Goal: Information Seeking & Learning: Find specific fact

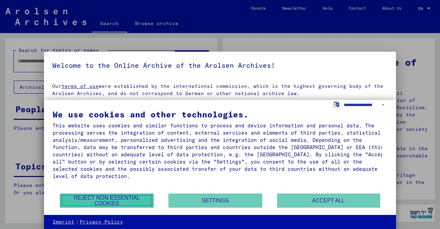
click at [140, 200] on button "Reject non-essential cookies" at bounding box center [107, 200] width 94 height 14
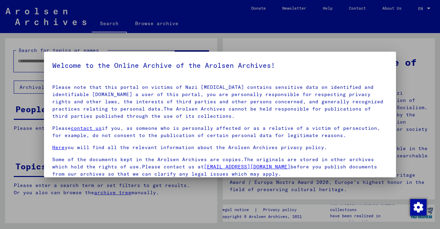
scroll to position [23, 0]
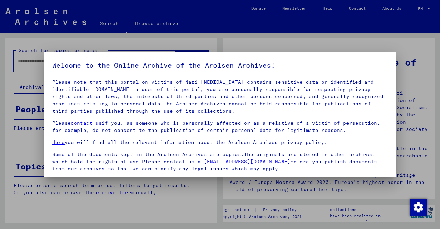
click at [416, 159] on div at bounding box center [220, 114] width 440 height 229
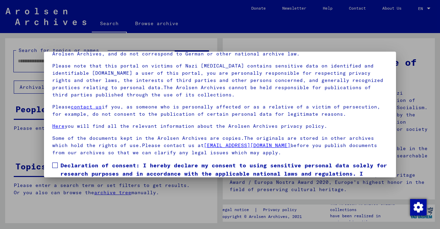
scroll to position [57, 0]
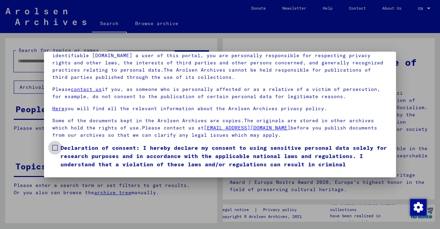
click at [58, 150] on label "Declaration of consent: I hereby declare my consent to using sensitive personal…" at bounding box center [219, 159] width 335 height 33
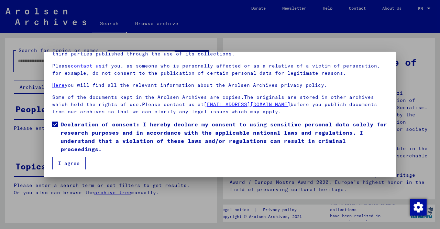
click at [62, 160] on button "I agree" at bounding box center [68, 162] width 33 height 13
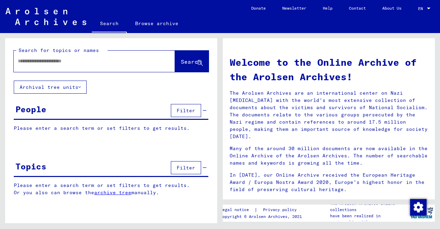
click at [87, 112] on div "People Filter" at bounding box center [111, 111] width 195 height 18
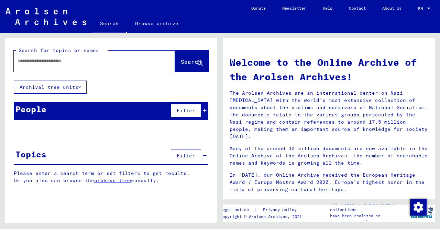
click at [176, 108] on button "Filter" at bounding box center [186, 110] width 30 height 13
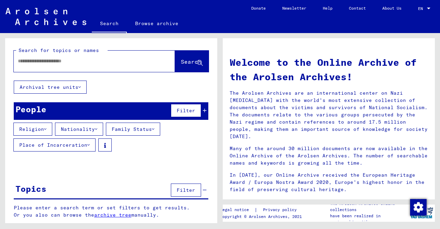
click at [99, 63] on input "text" at bounding box center [86, 60] width 136 height 7
type input "*"
type input "**********"
click at [190, 67] on button "Search" at bounding box center [192, 61] width 34 height 21
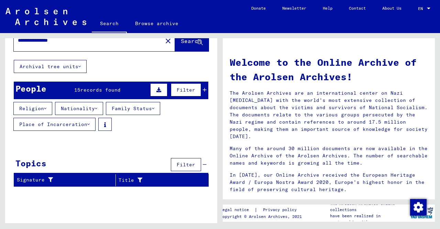
scroll to position [47, 0]
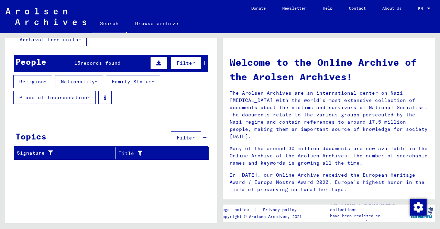
click at [183, 137] on span "Filter" at bounding box center [186, 137] width 19 height 6
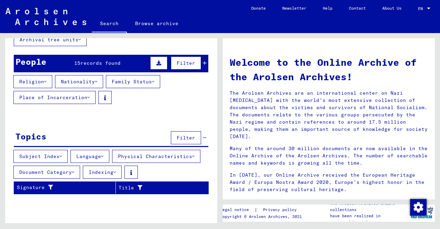
click at [61, 154] on icon at bounding box center [60, 156] width 2 height 5
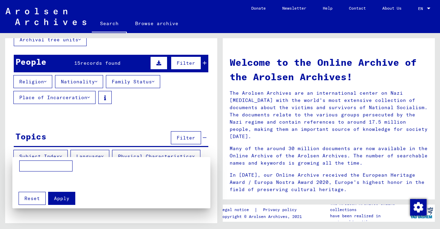
click at [51, 166] on input at bounding box center [45, 165] width 53 height 11
type input "**********"
click at [67, 199] on span "Apply" at bounding box center [61, 198] width 15 height 6
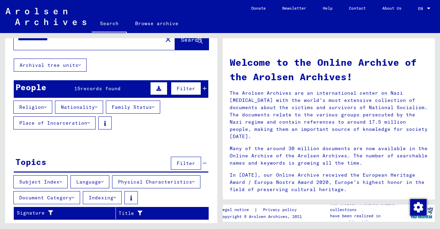
scroll to position [0, 0]
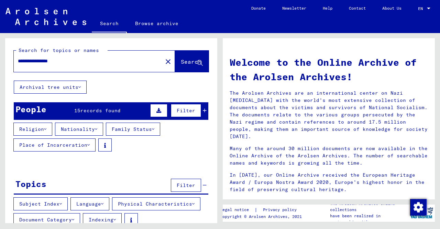
click at [78, 89] on button "Archival tree units" at bounding box center [50, 86] width 73 height 13
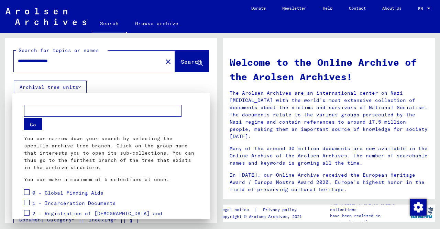
click at [120, 114] on input "text" at bounding box center [102, 110] width 157 height 12
type input "**********"
click at [29, 122] on button "Go" at bounding box center [33, 124] width 18 height 12
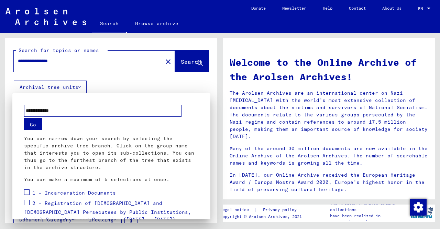
scroll to position [58, 0]
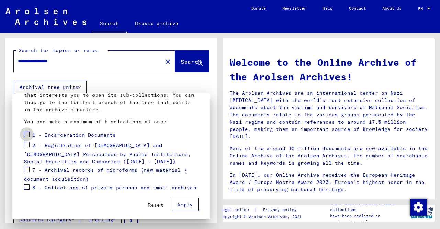
click at [24, 132] on span at bounding box center [26, 133] width 5 height 5
click at [26, 145] on span at bounding box center [26, 144] width 5 height 5
click at [28, 167] on span at bounding box center [26, 168] width 5 height 5
click at [28, 185] on span at bounding box center [26, 186] width 5 height 5
click at [188, 199] on button "Apply" at bounding box center [184, 204] width 27 height 13
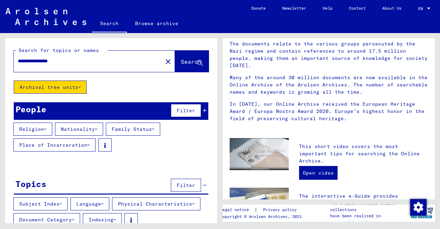
scroll to position [0, 0]
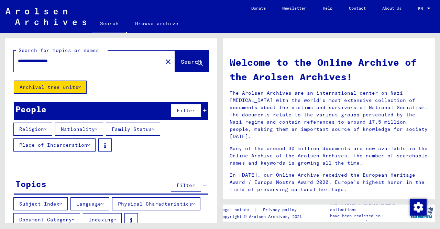
click at [81, 84] on button "Archival tree units" at bounding box center [50, 86] width 73 height 13
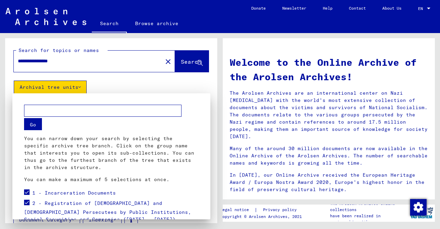
drag, startPoint x: 77, startPoint y: 59, endPoint x: 0, endPoint y: 54, distance: 77.2
click at [0, 54] on div at bounding box center [220, 114] width 440 height 229
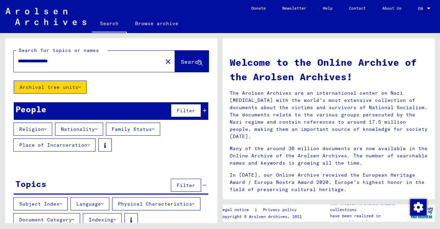
drag, startPoint x: 80, startPoint y: 62, endPoint x: 0, endPoint y: 46, distance: 81.2
click at [0, 46] on div "**********" at bounding box center [110, 128] width 220 height 190
paste input "text"
type input "*********"
click at [181, 61] on span "Search" at bounding box center [191, 61] width 21 height 7
